Goal: Find specific page/section

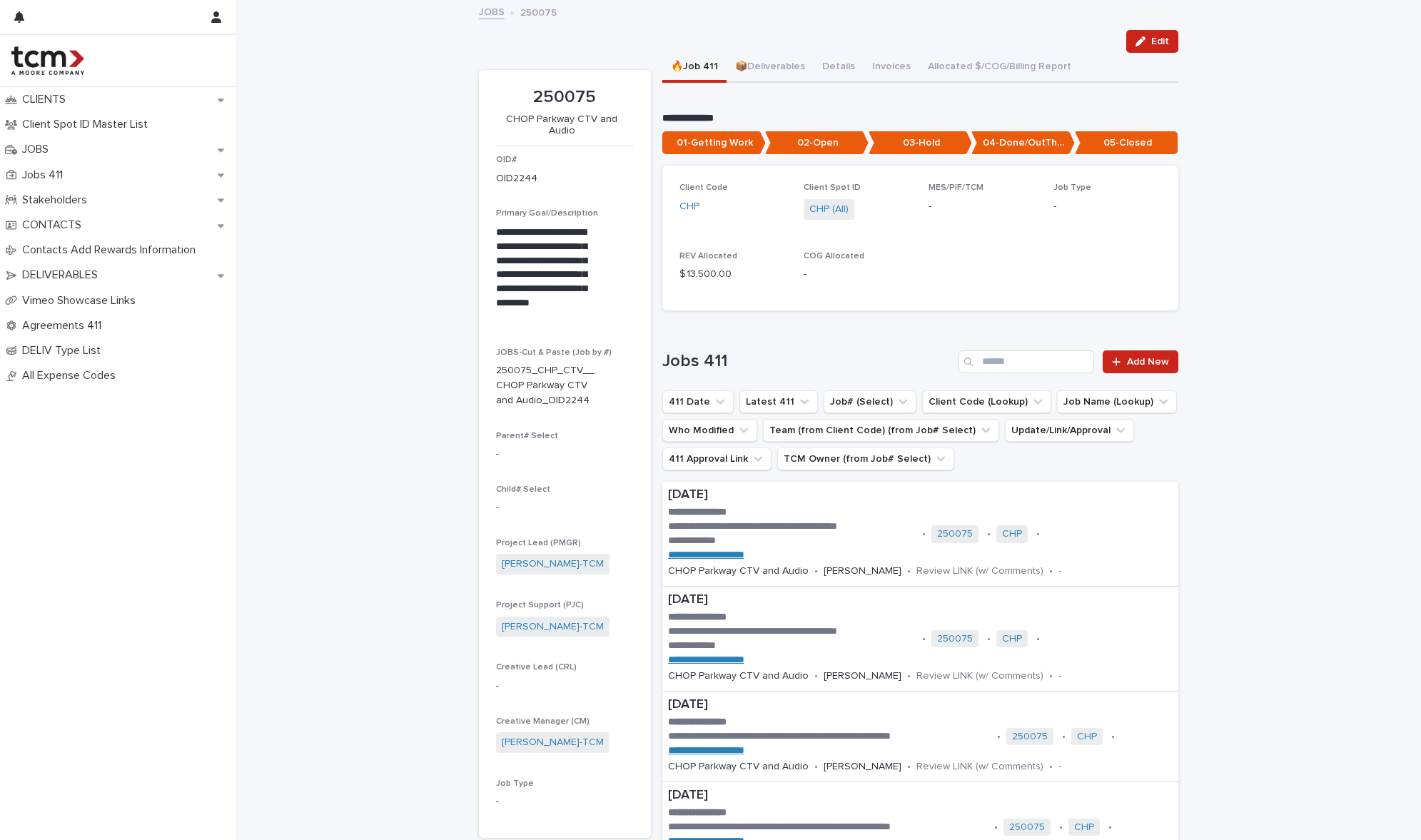
click at [486, 8] on link "JOBS" at bounding box center [492, 11] width 26 height 16
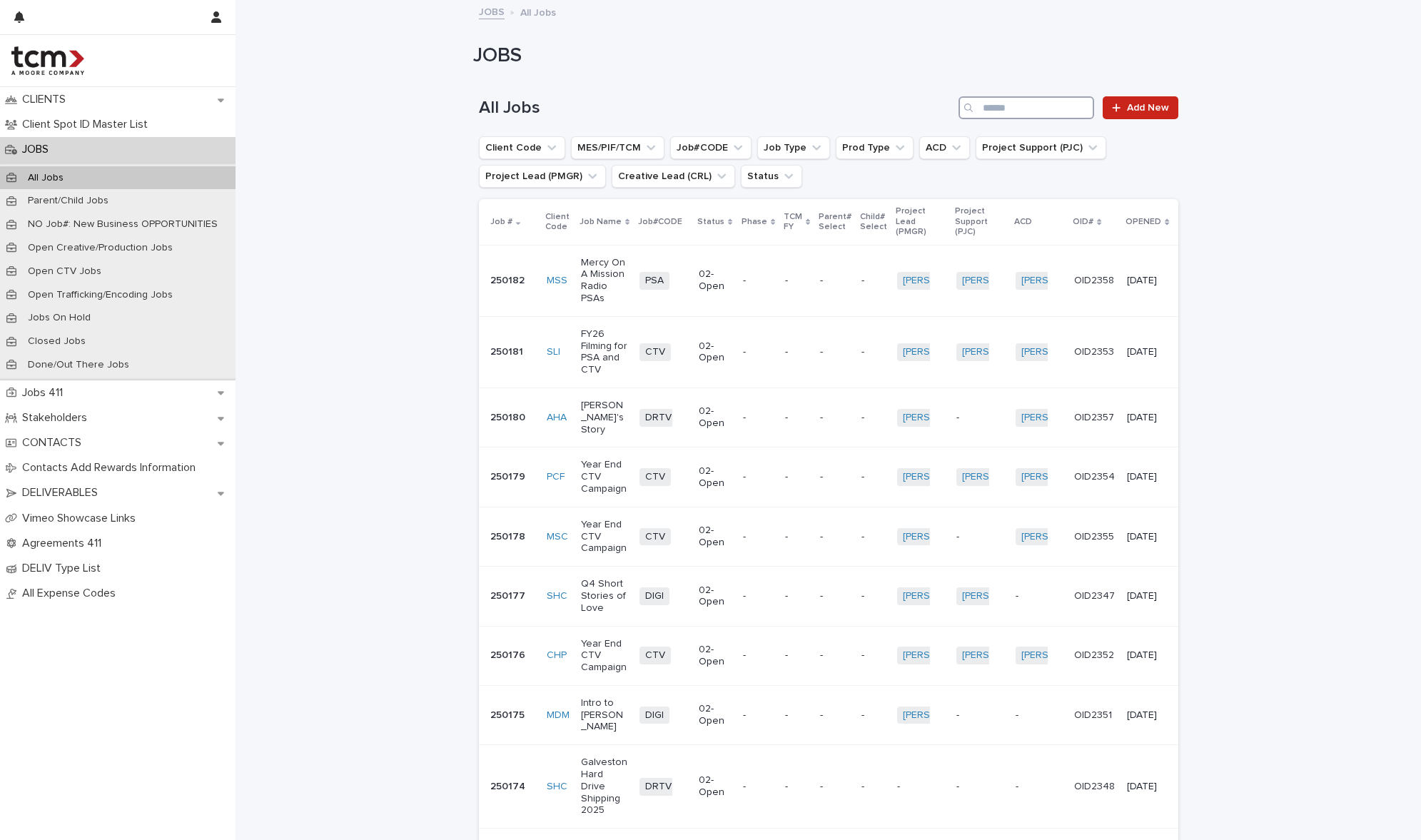
click at [1024, 100] on input "Search" at bounding box center [1026, 108] width 136 height 23
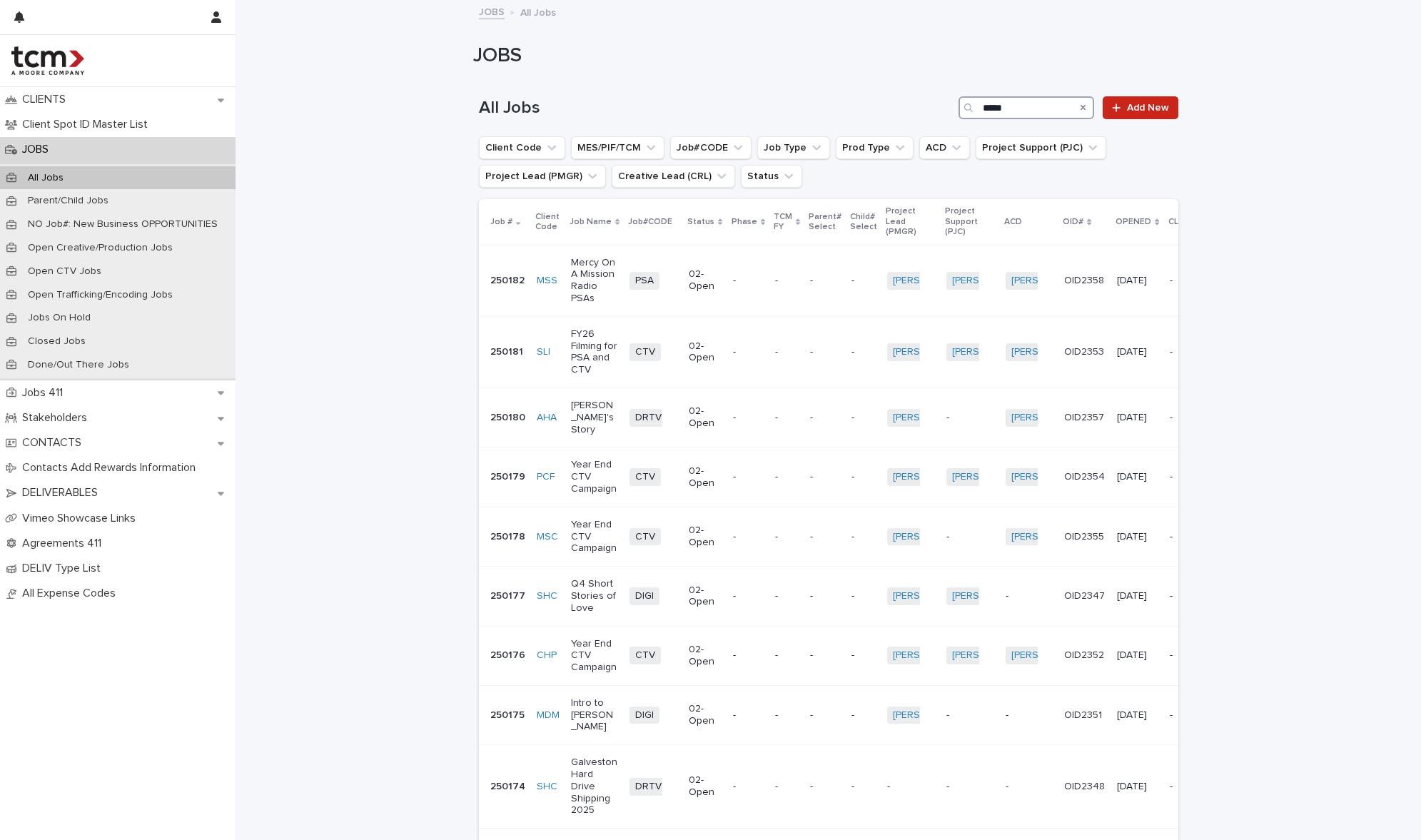
type input "******"
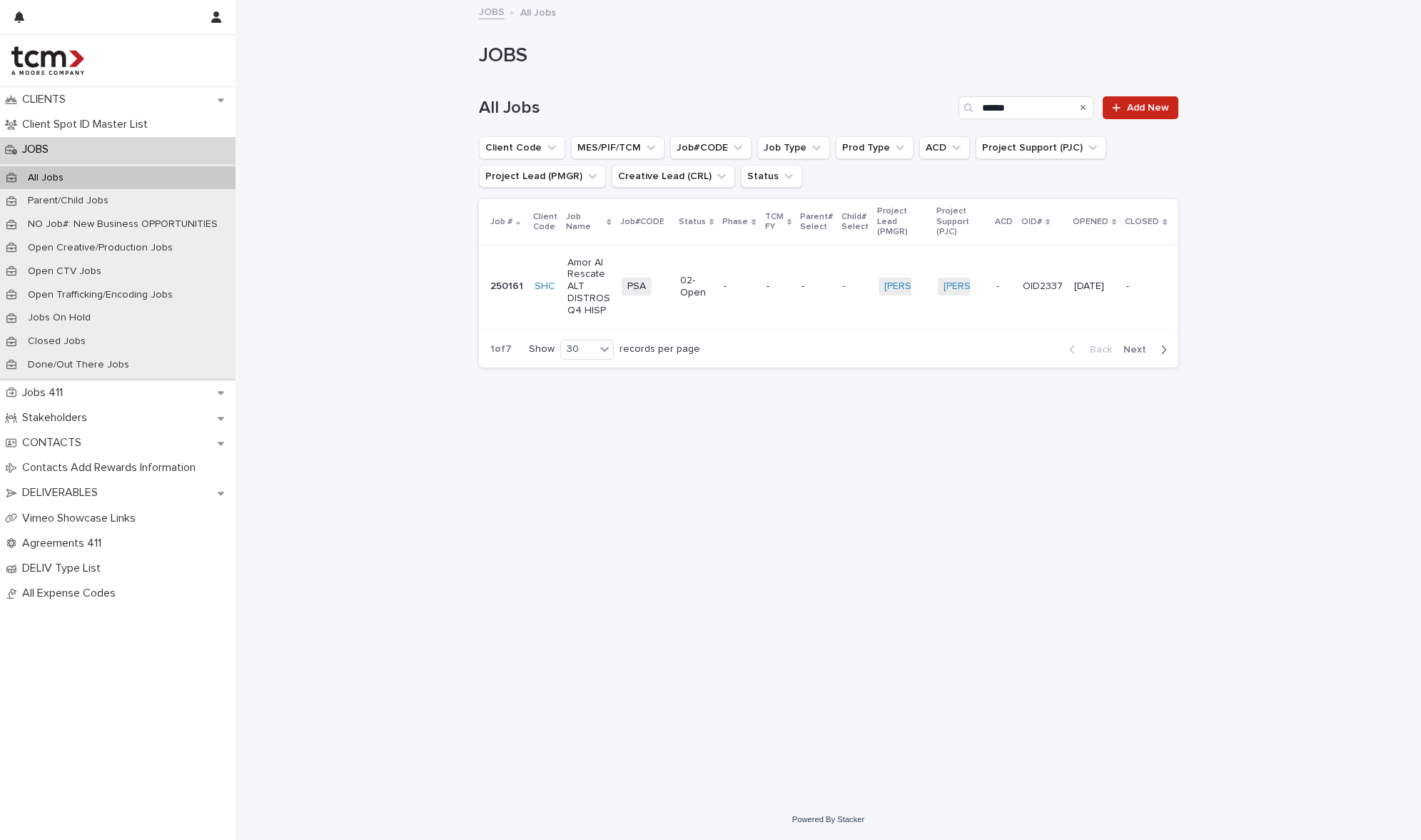
click at [667, 283] on td "PSA + 0" at bounding box center [645, 286] width 59 height 84
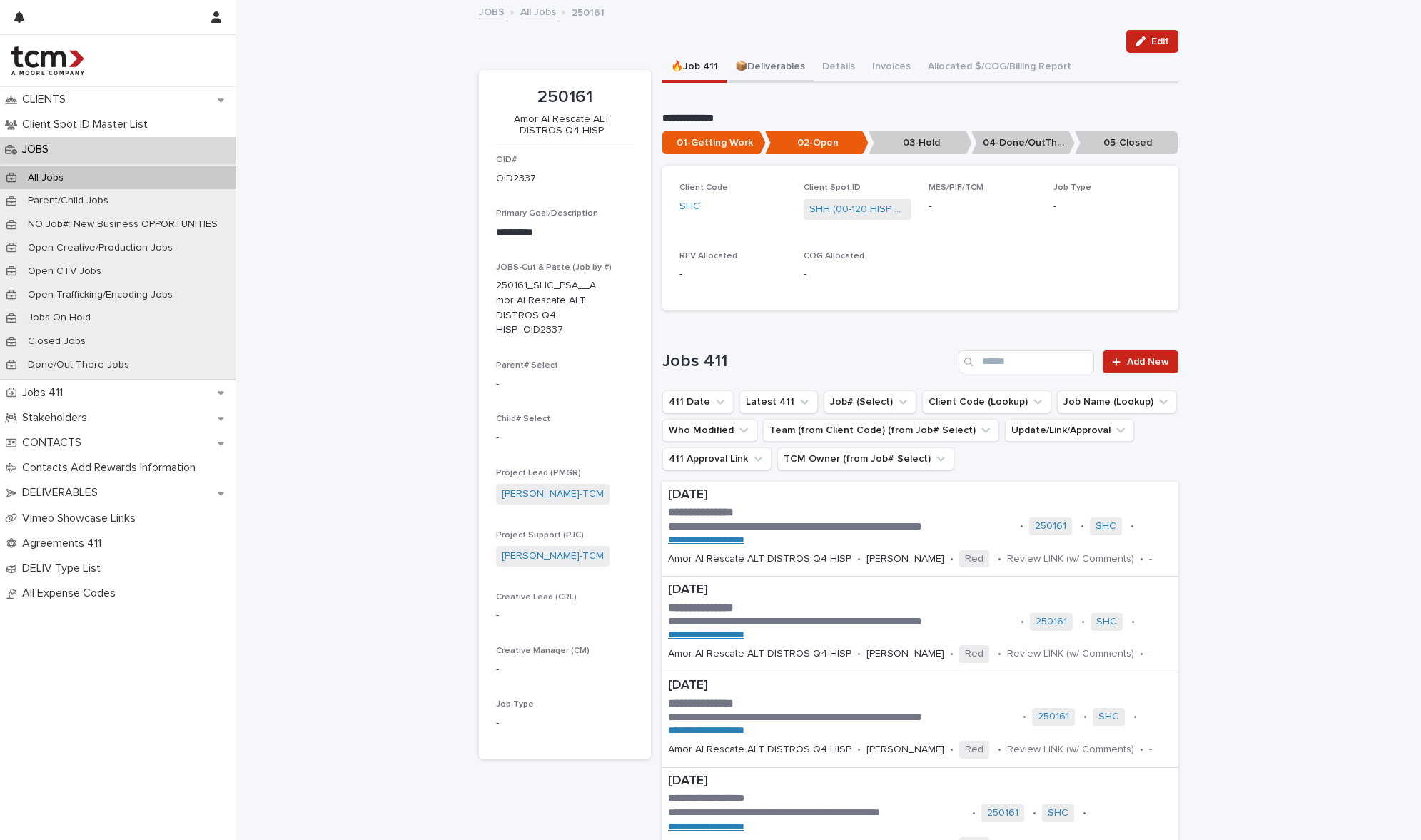
click at [752, 63] on button "📦Deliverables" at bounding box center [769, 67] width 87 height 30
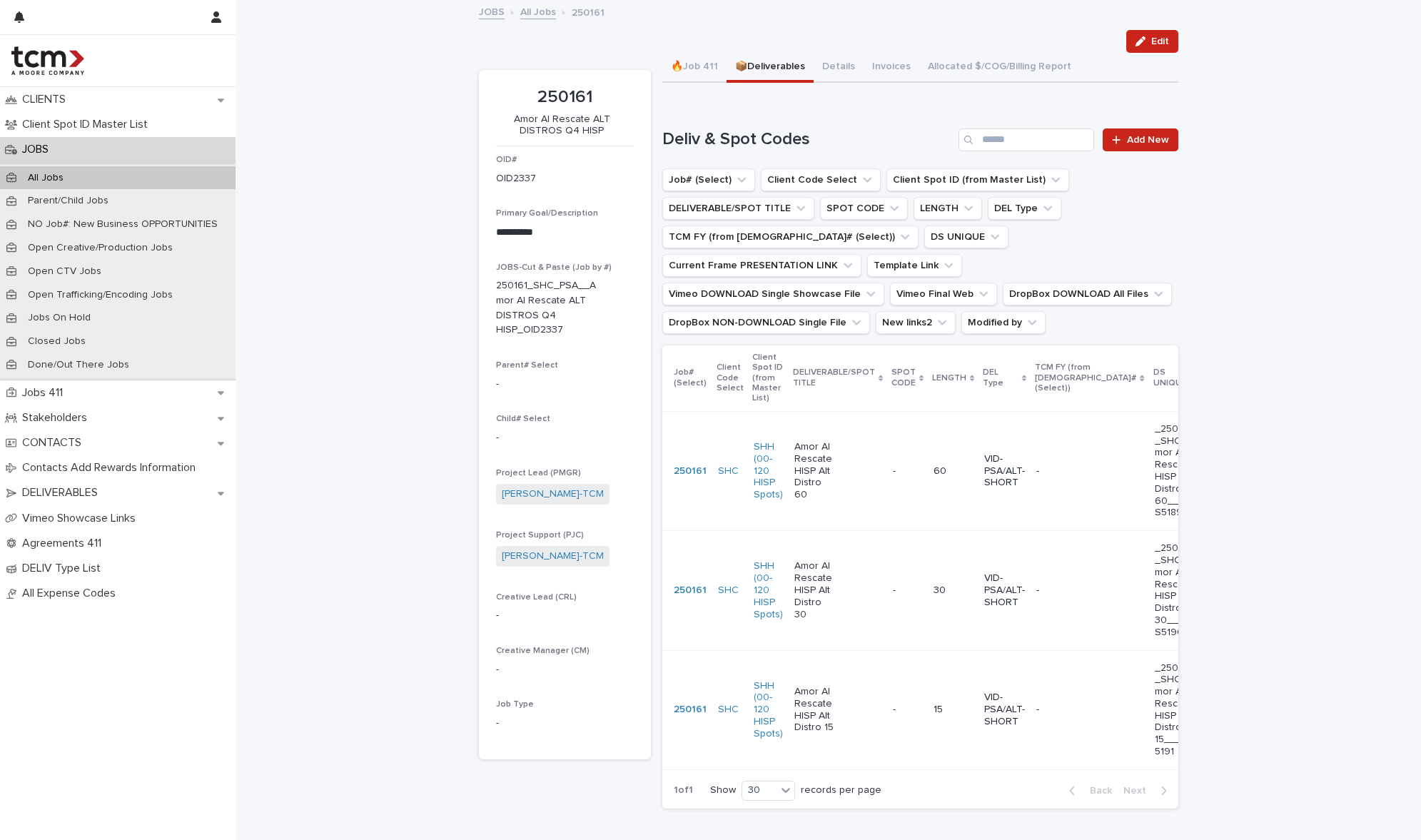
click at [887, 480] on td "- -" at bounding box center [907, 471] width 41 height 119
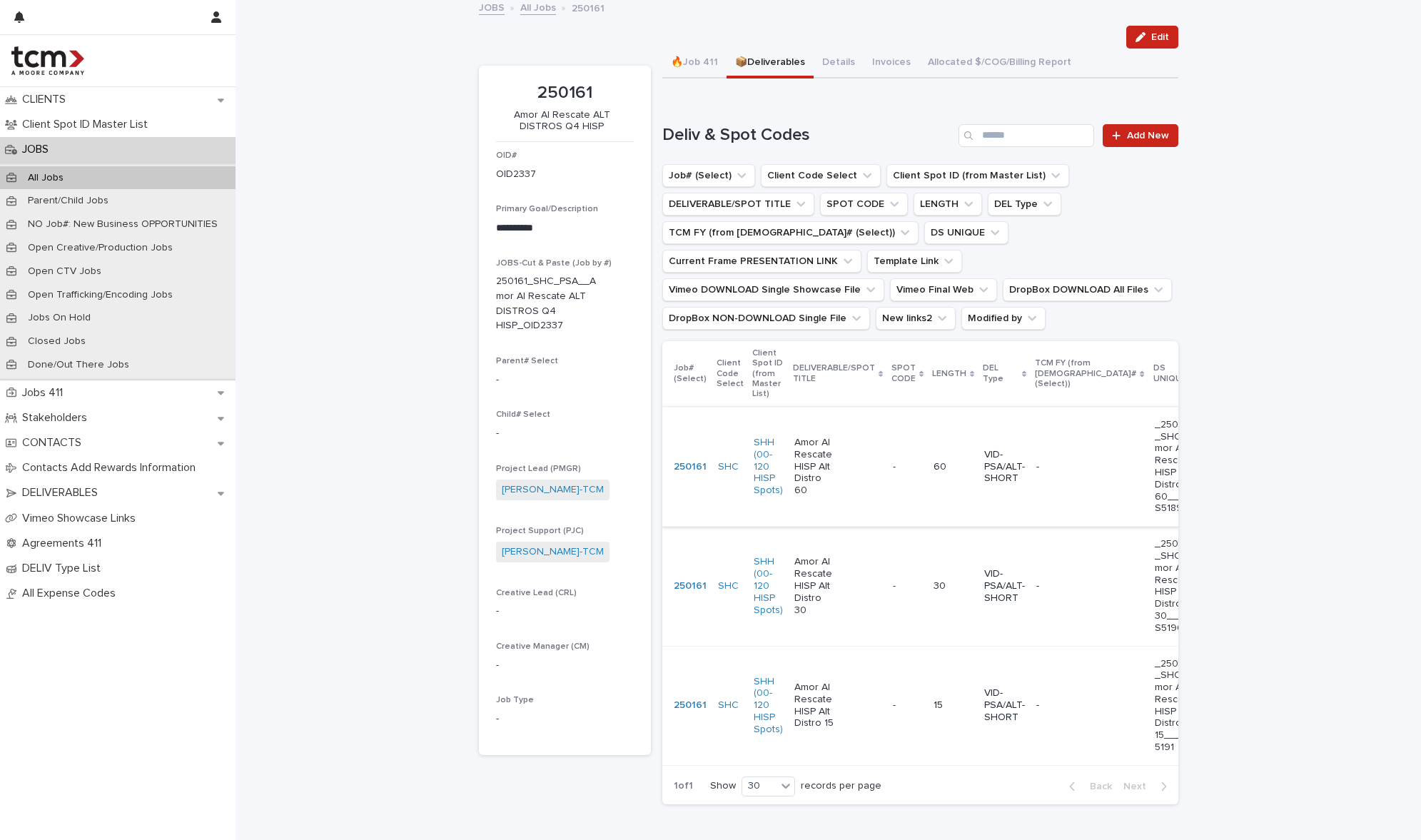
scroll to position [8, 0]
